Goal: Navigation & Orientation: Go to known website

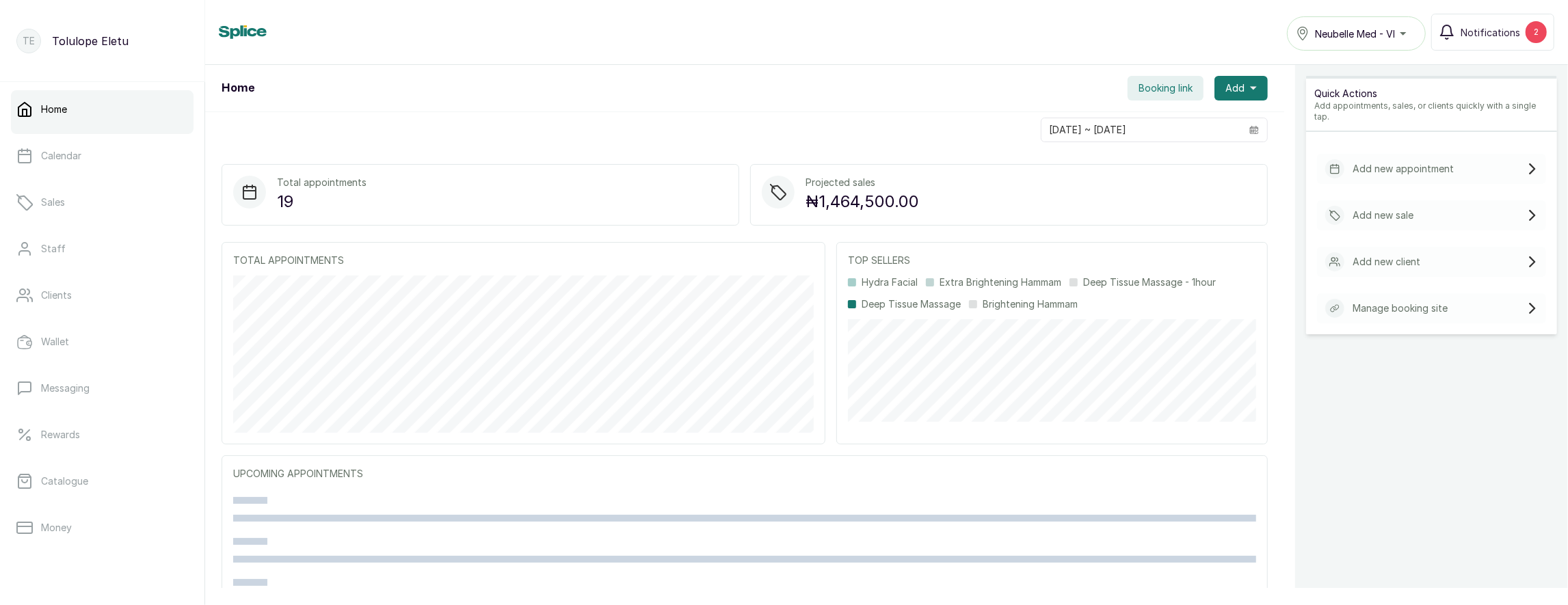
scroll to position [170, 0]
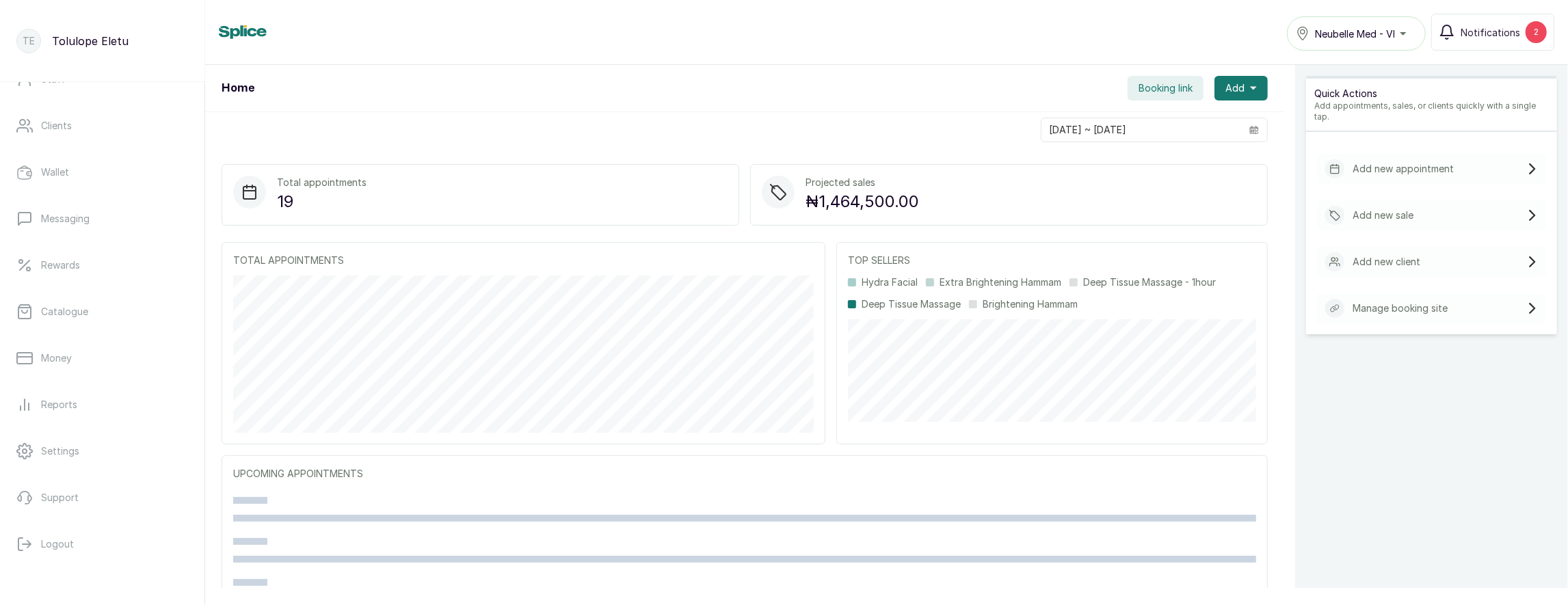
click at [59, 563] on nav "Home Calendar Sales Staff Clients Wallet Messaging Rewards Catalogue Money Repo…" at bounding box center [102, 242] width 183 height 658
click at [76, 543] on button "Logout" at bounding box center [102, 543] width 183 height 38
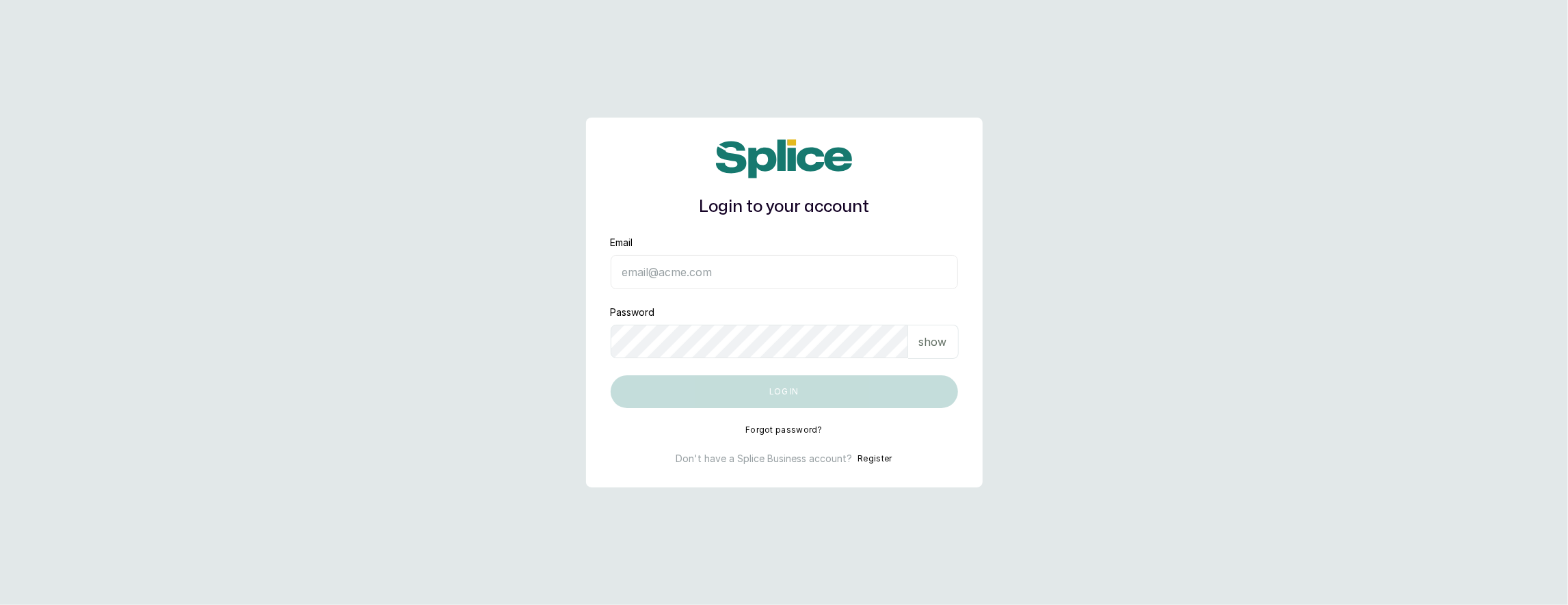
click at [661, 266] on input "Email" at bounding box center [784, 271] width 347 height 34
type input "layo@withsplice.com"
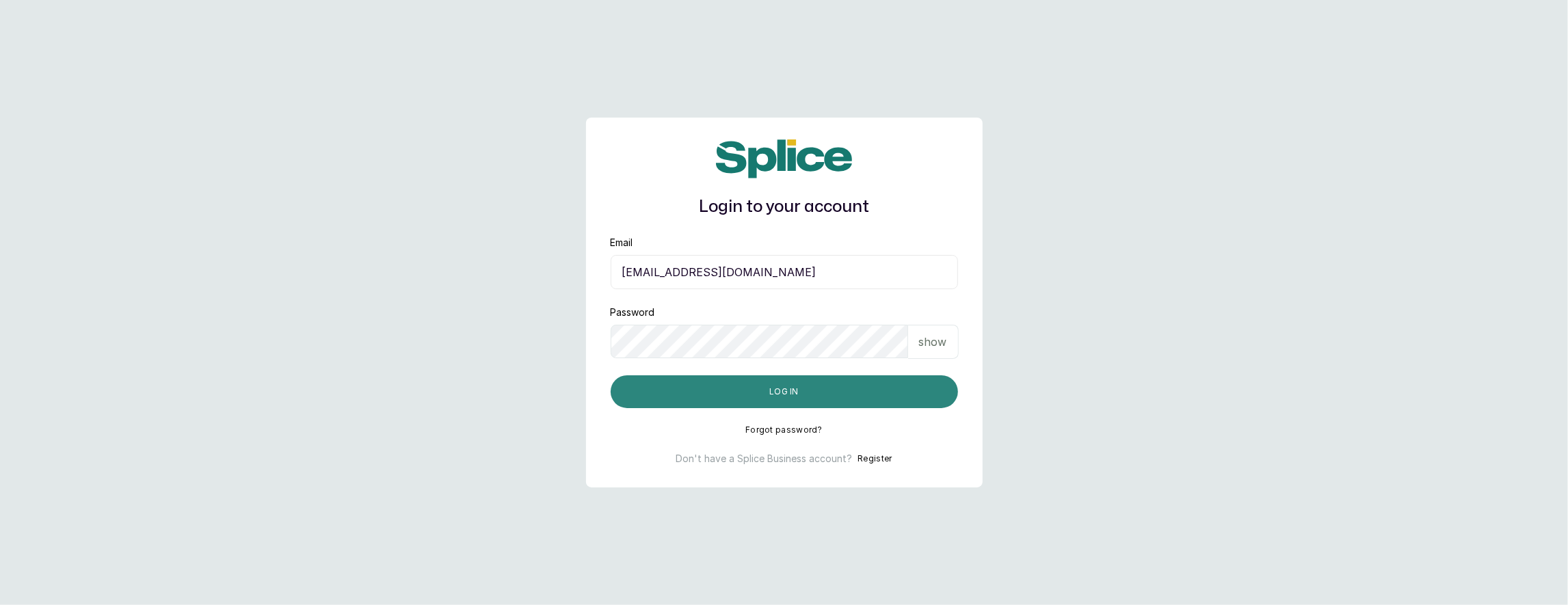
click at [752, 385] on button "Log in" at bounding box center [784, 392] width 347 height 33
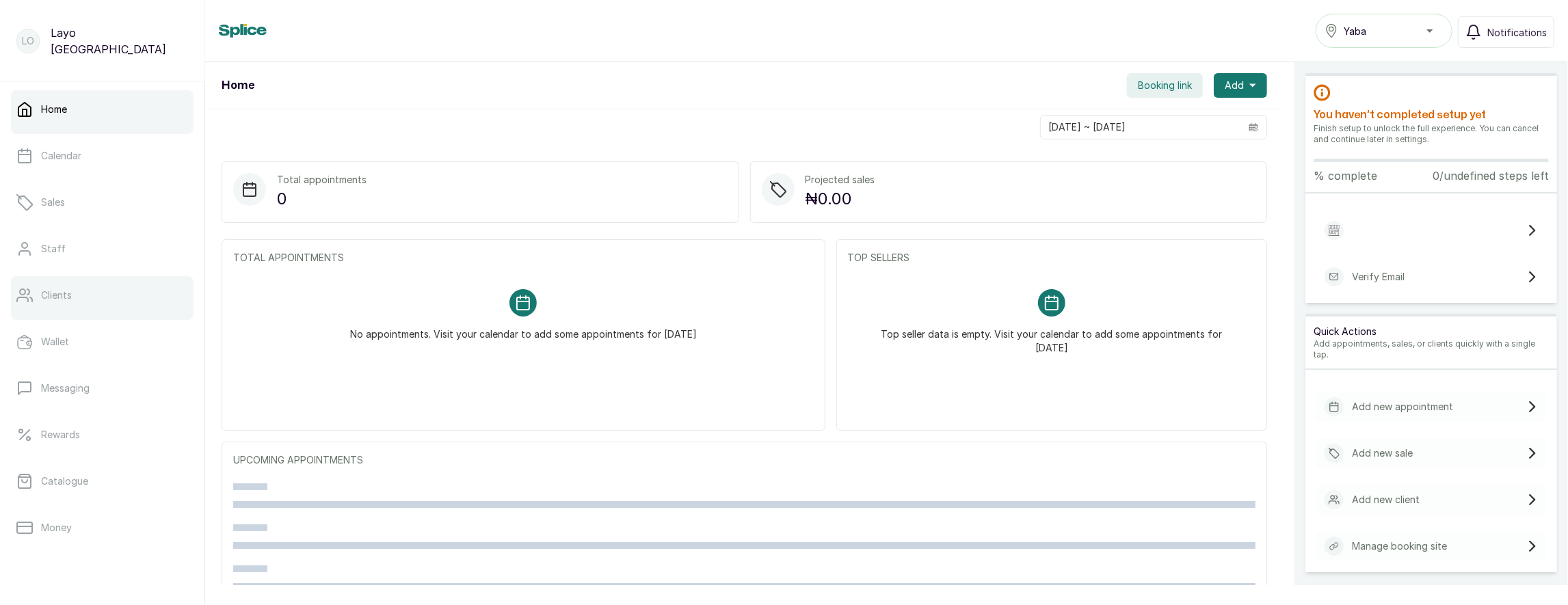
click at [54, 292] on p "Clients" at bounding box center [55, 295] width 30 height 14
